Goal: Navigation & Orientation: Find specific page/section

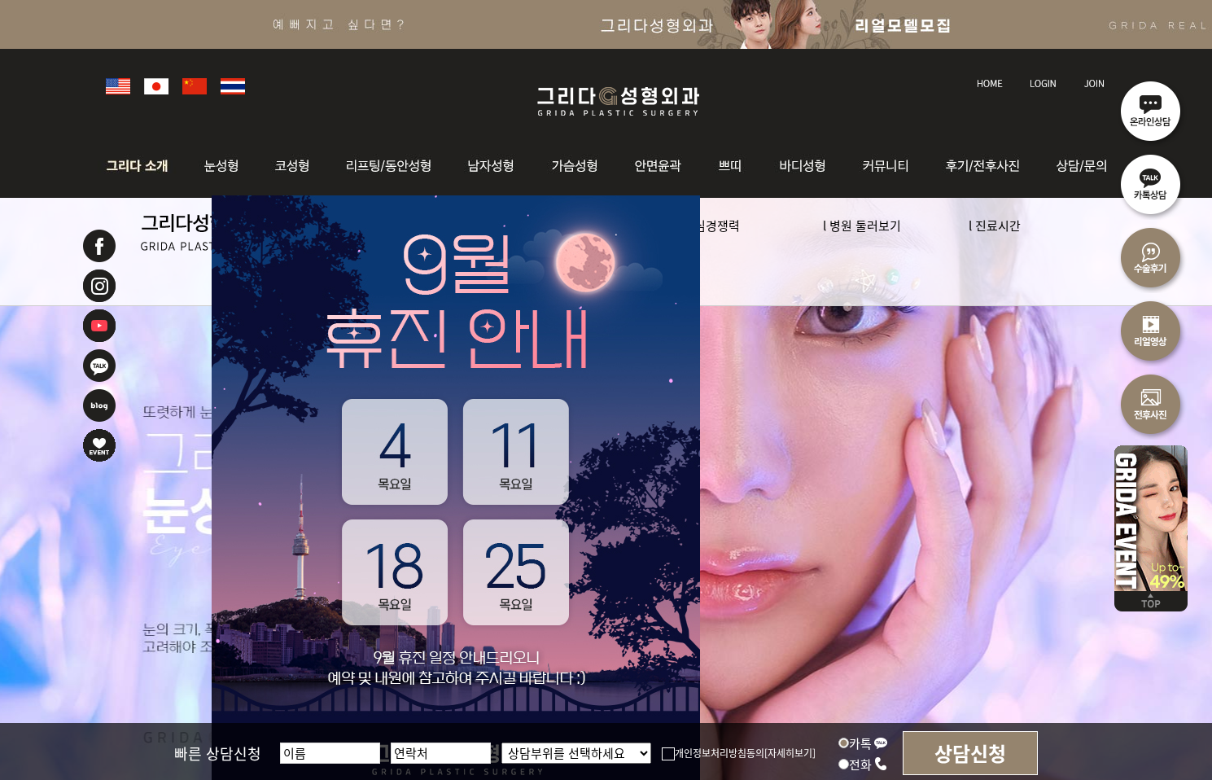
click at [129, 174] on img at bounding box center [142, 166] width 88 height 64
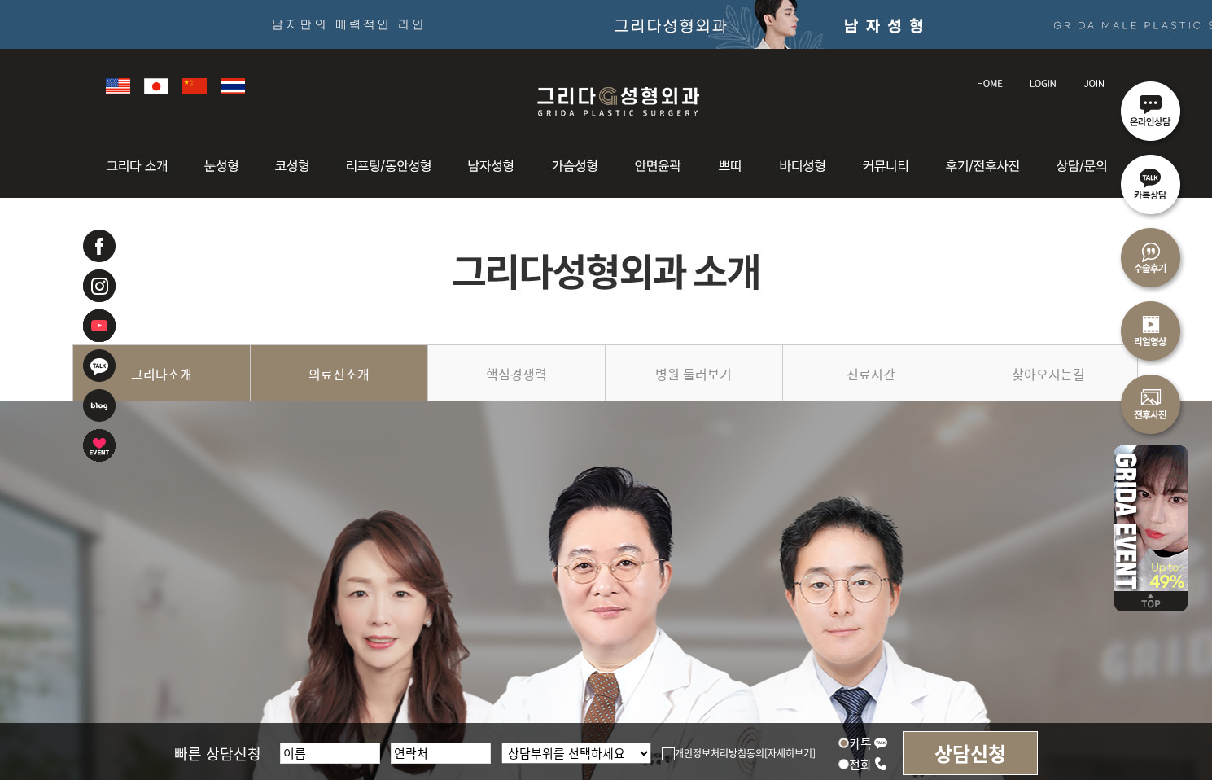
click at [312, 394] on link "의료진소개" at bounding box center [340, 381] width 178 height 74
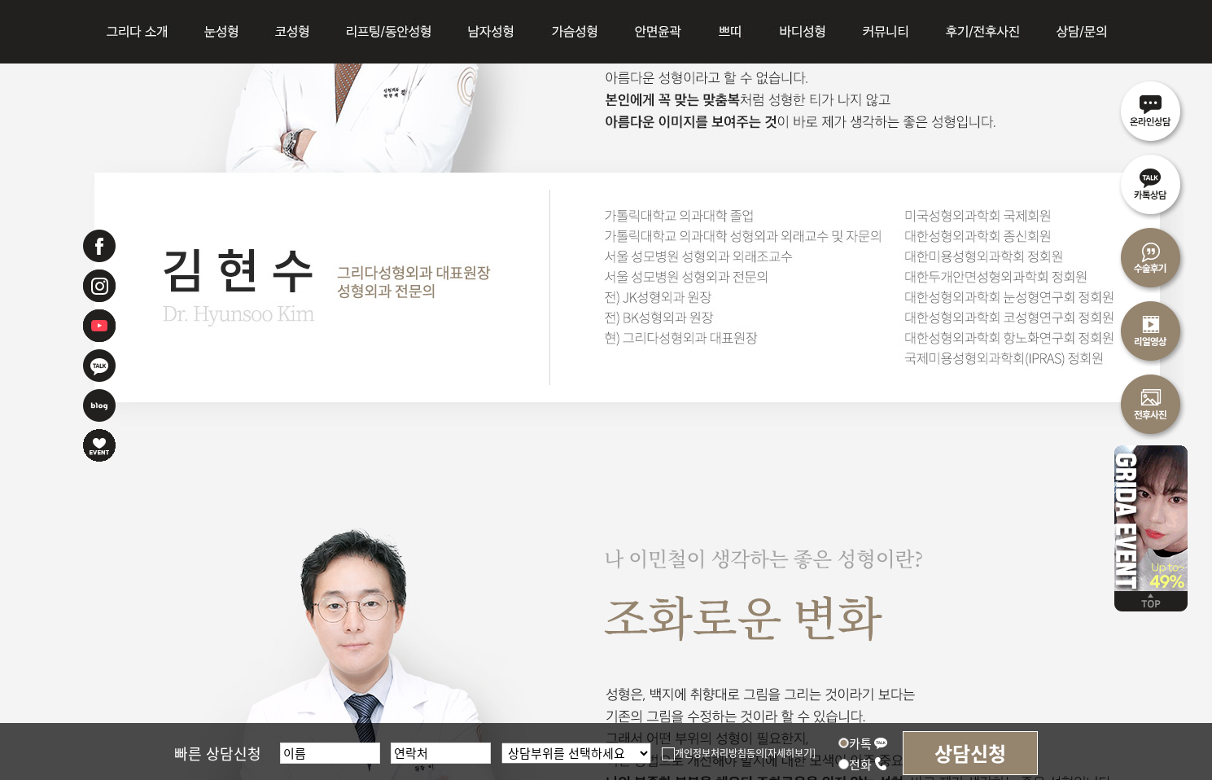
scroll to position [1791, 0]
